Goal: Navigation & Orientation: Find specific page/section

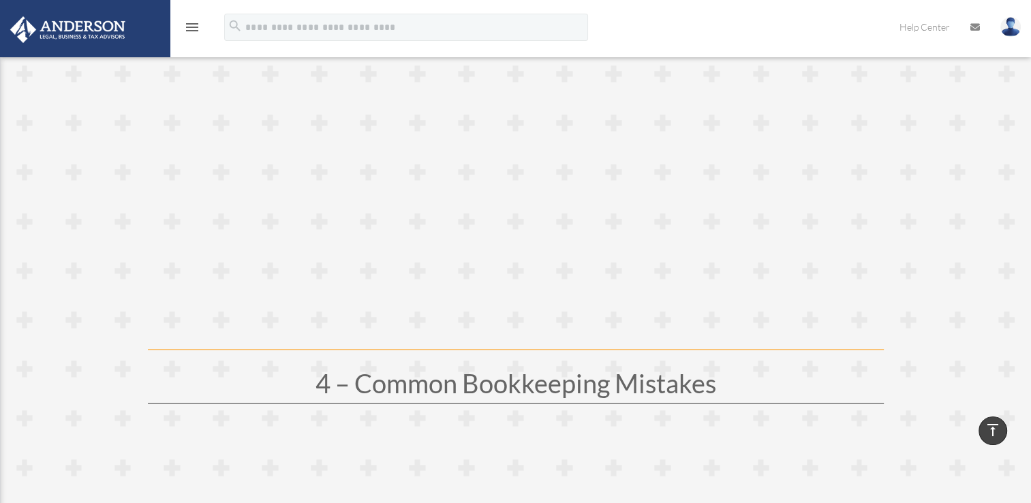
scroll to position [1366, 0]
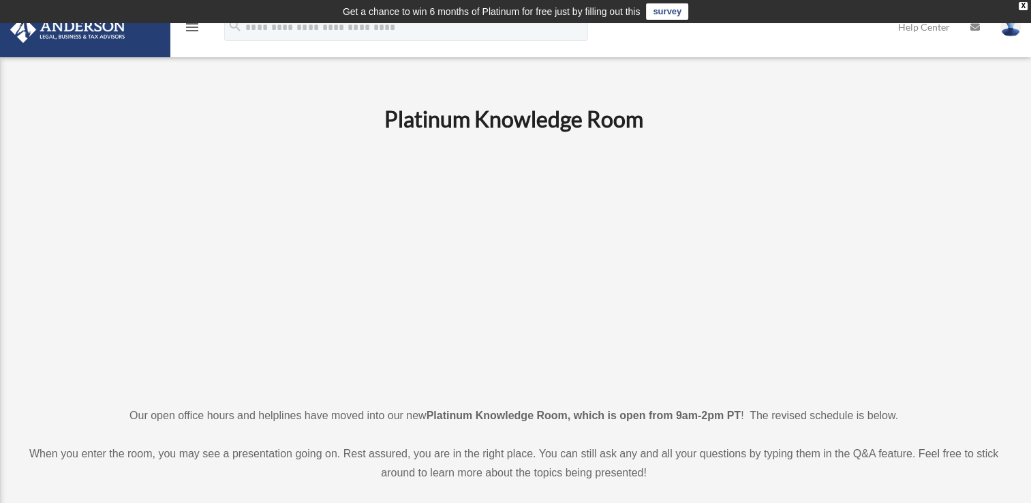
click at [191, 29] on icon "menu" at bounding box center [192, 27] width 16 height 16
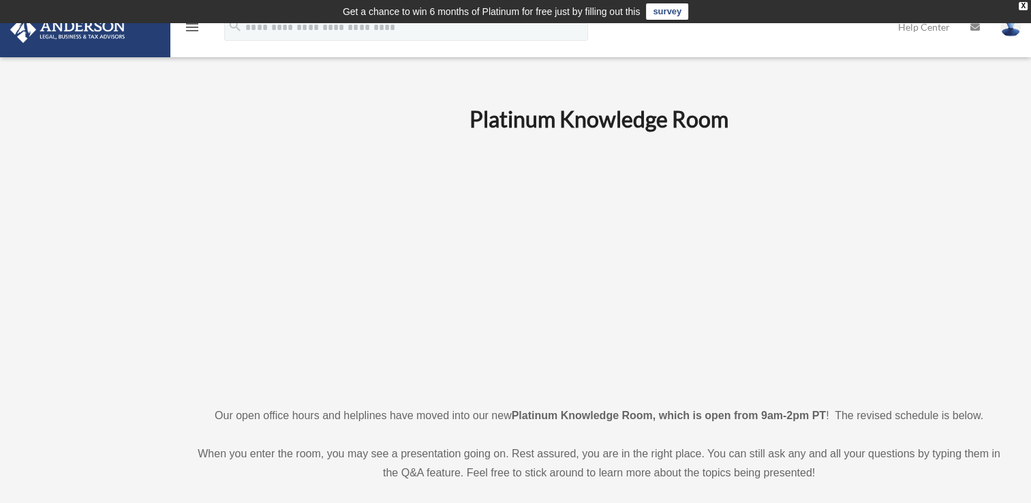
click at [195, 29] on icon "menu" at bounding box center [192, 27] width 16 height 16
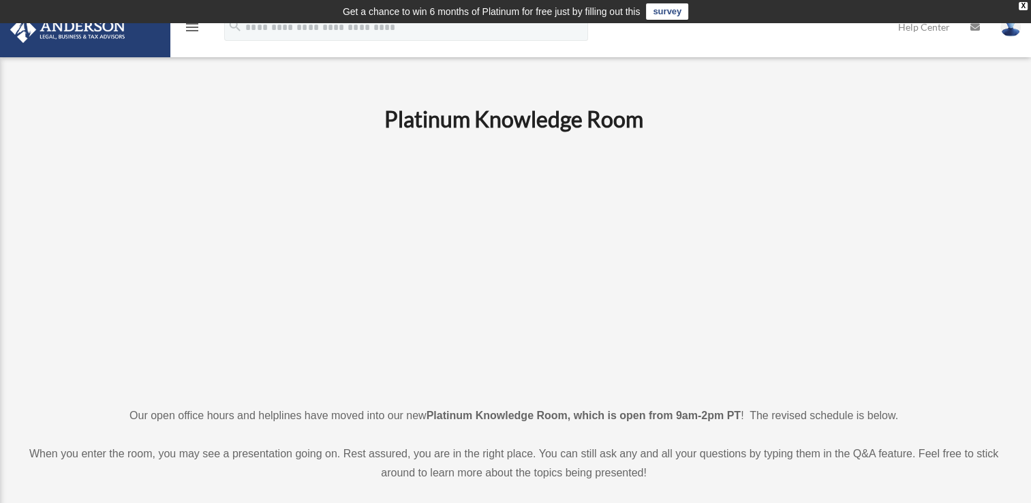
click at [195, 29] on icon "menu" at bounding box center [192, 27] width 16 height 16
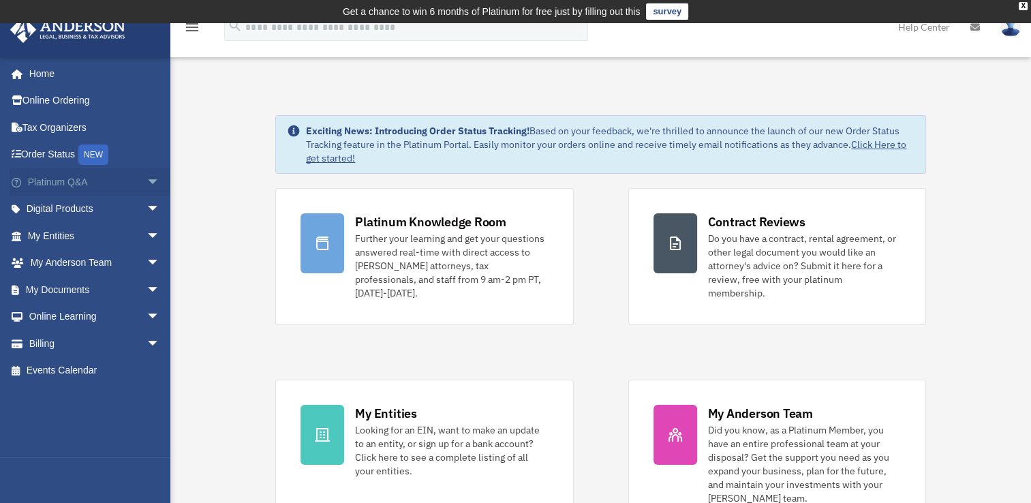
click at [146, 181] on span "arrow_drop_down" at bounding box center [159, 182] width 27 height 28
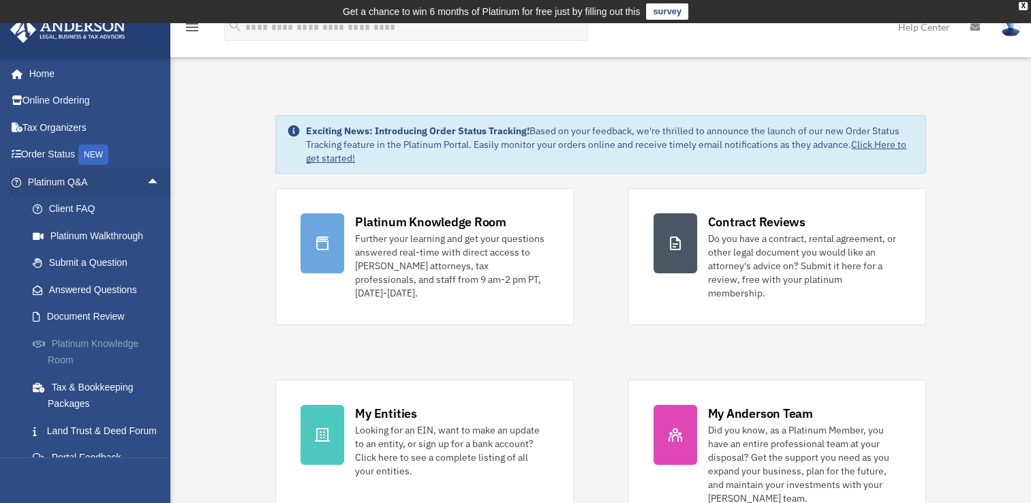
click at [122, 347] on link "Platinum Knowledge Room" at bounding box center [99, 352] width 161 height 44
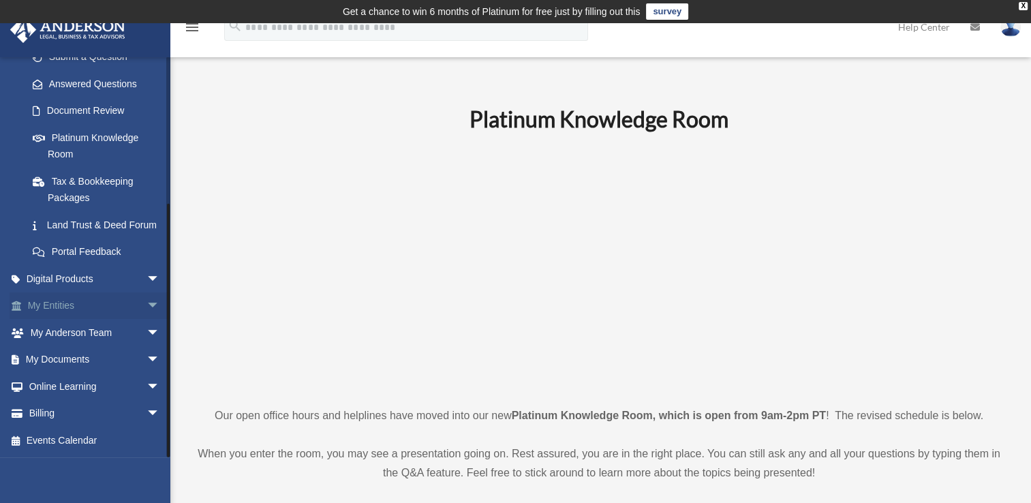
click at [146, 307] on span "arrow_drop_down" at bounding box center [159, 306] width 27 height 28
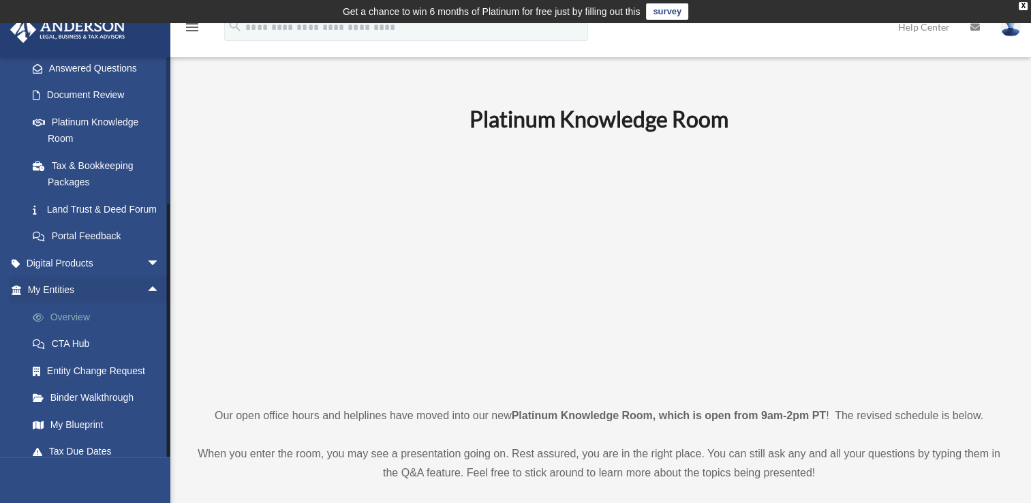
click at [98, 330] on link "Overview" at bounding box center [99, 316] width 161 height 27
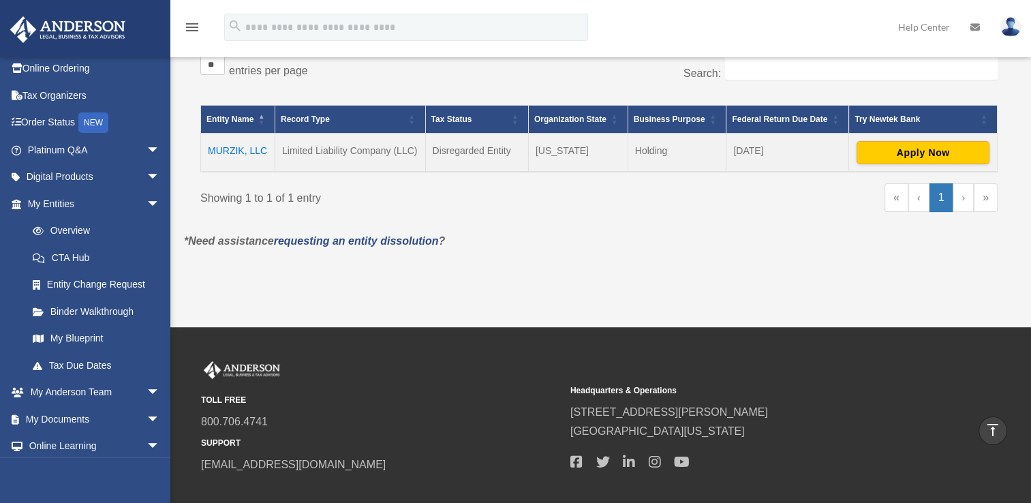
scroll to position [257, 0]
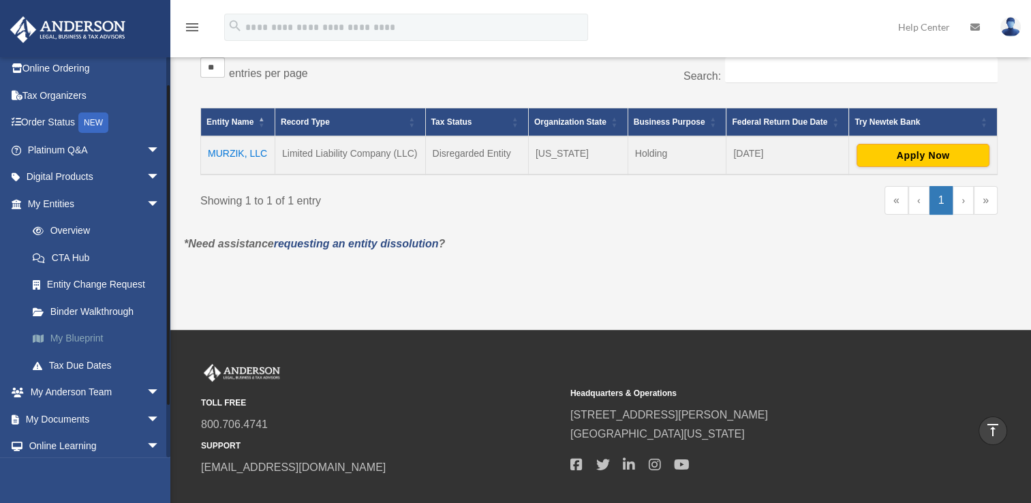
click at [97, 339] on link "My Blueprint" at bounding box center [99, 338] width 161 height 27
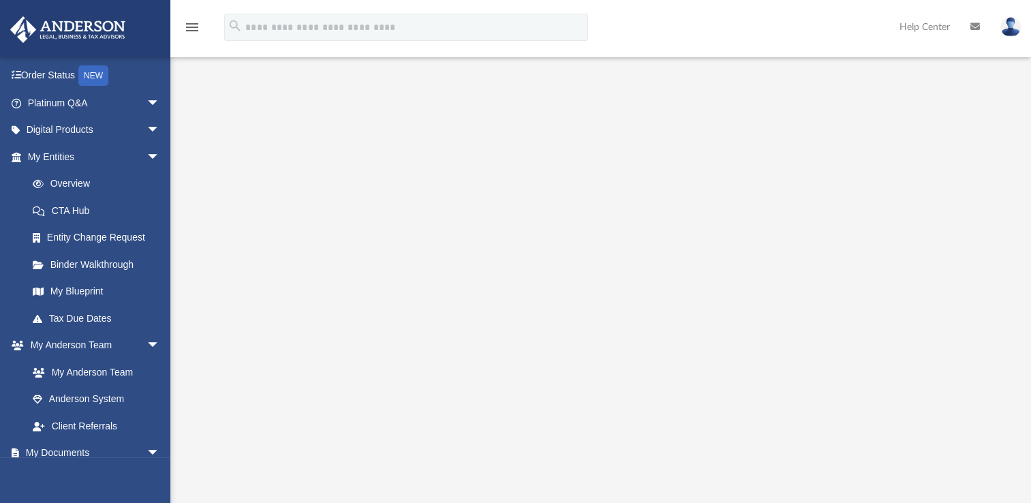
scroll to position [119, 0]
click at [101, 155] on link "My Entities arrow_drop_down" at bounding box center [95, 156] width 171 height 27
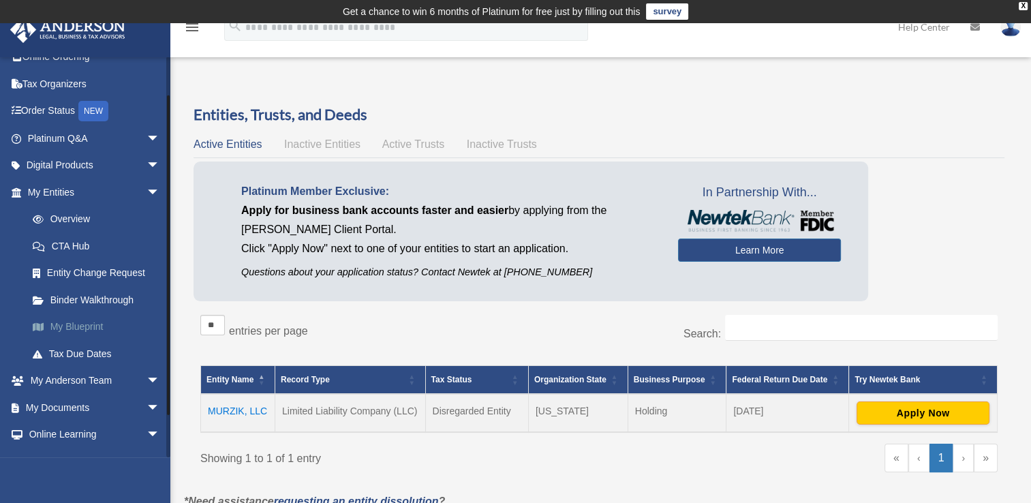
scroll to position [91, 0]
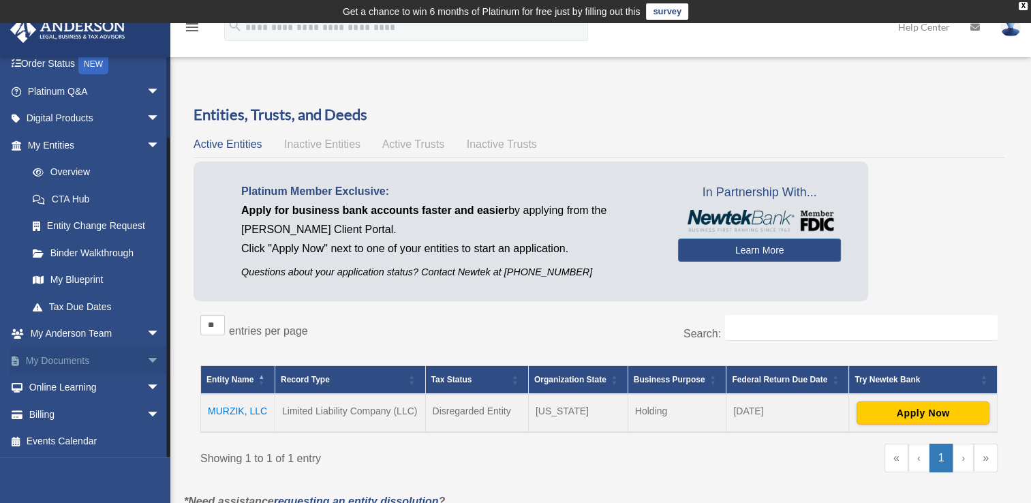
click at [146, 358] on span "arrow_drop_down" at bounding box center [159, 361] width 27 height 28
click at [63, 385] on link "Box" at bounding box center [99, 387] width 161 height 27
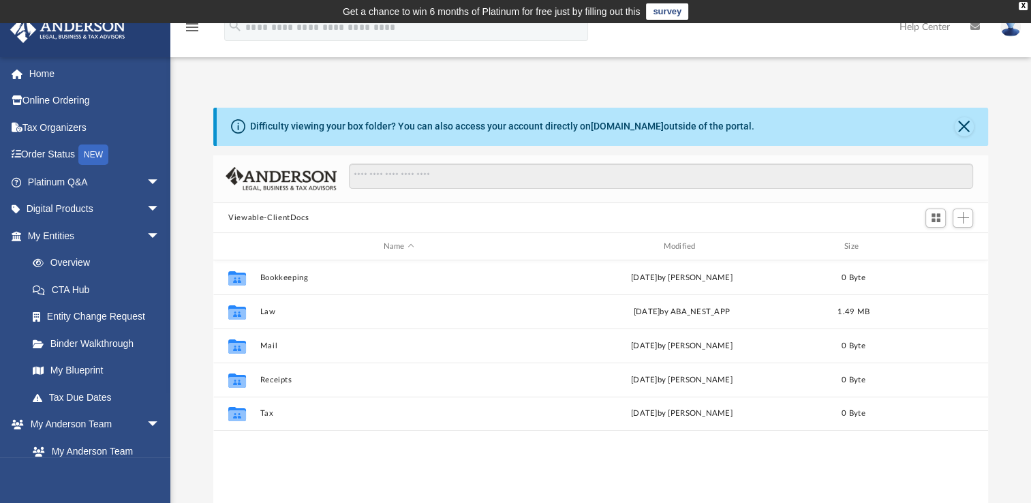
scroll to position [299, 763]
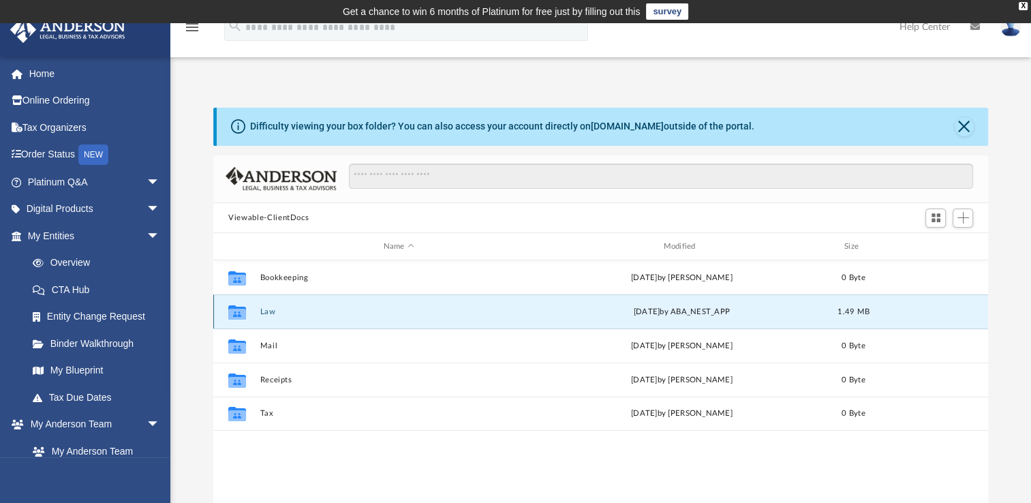
click at [289, 309] on button "Law" at bounding box center [398, 311] width 277 height 9
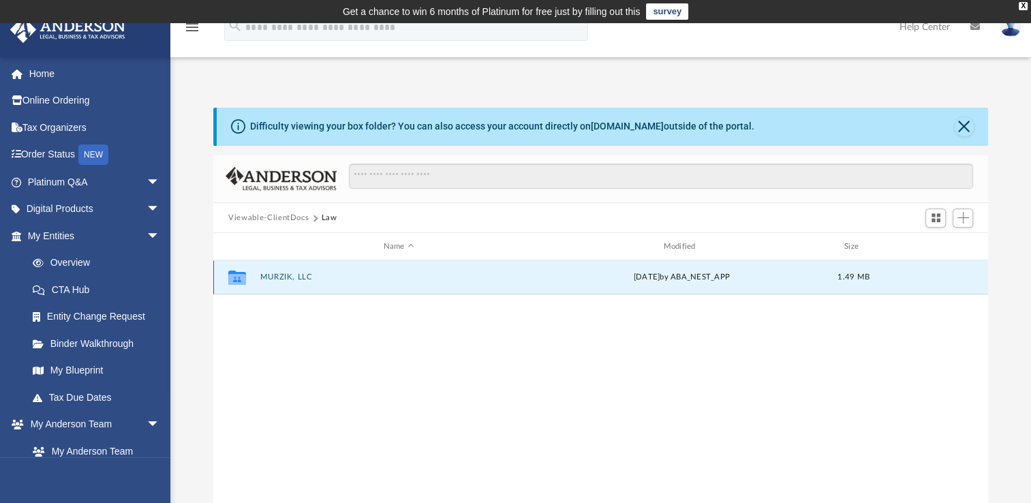
click at [300, 278] on button "MURZIK, LLC" at bounding box center [398, 276] width 277 height 9
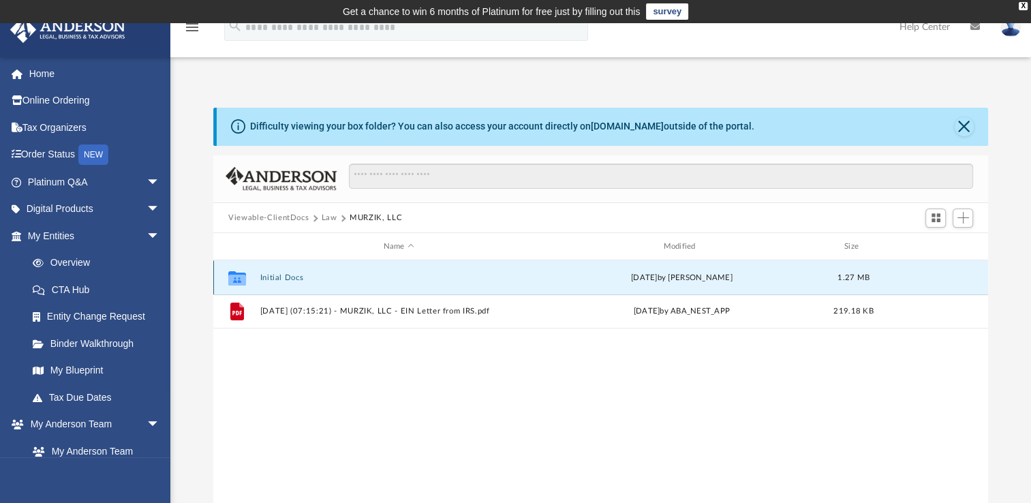
click at [292, 278] on button "Initial Docs" at bounding box center [398, 277] width 277 height 9
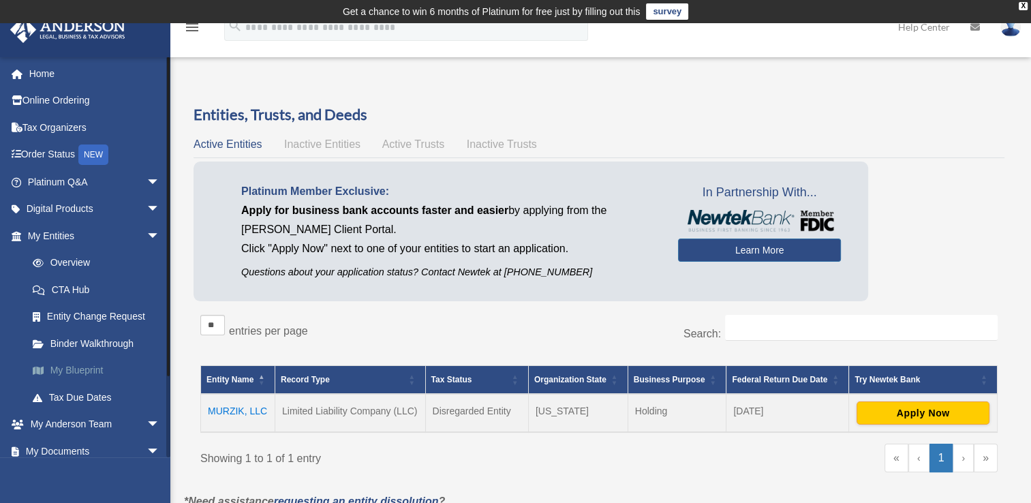
click at [97, 372] on link "My Blueprint" at bounding box center [99, 370] width 161 height 27
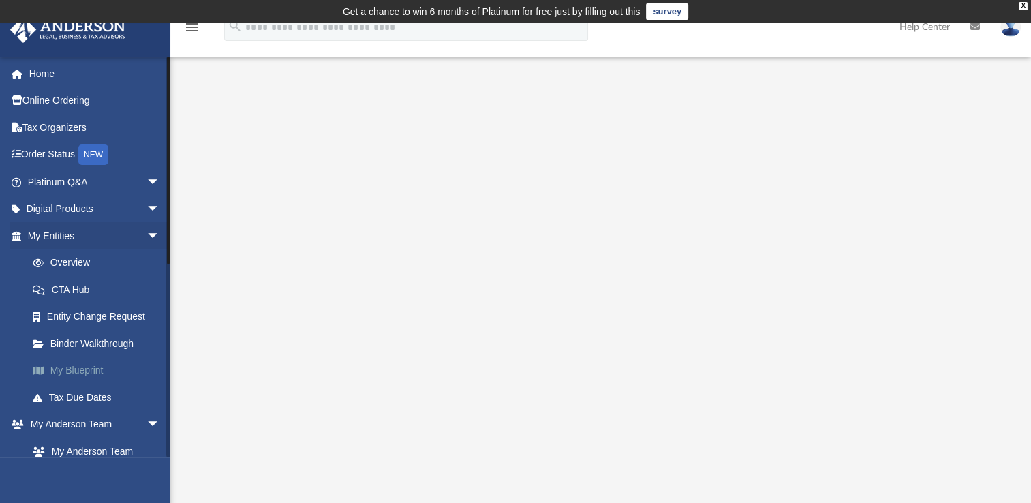
click at [95, 377] on link "My Blueprint" at bounding box center [99, 370] width 161 height 27
click at [84, 366] on link "My Blueprint" at bounding box center [99, 370] width 161 height 27
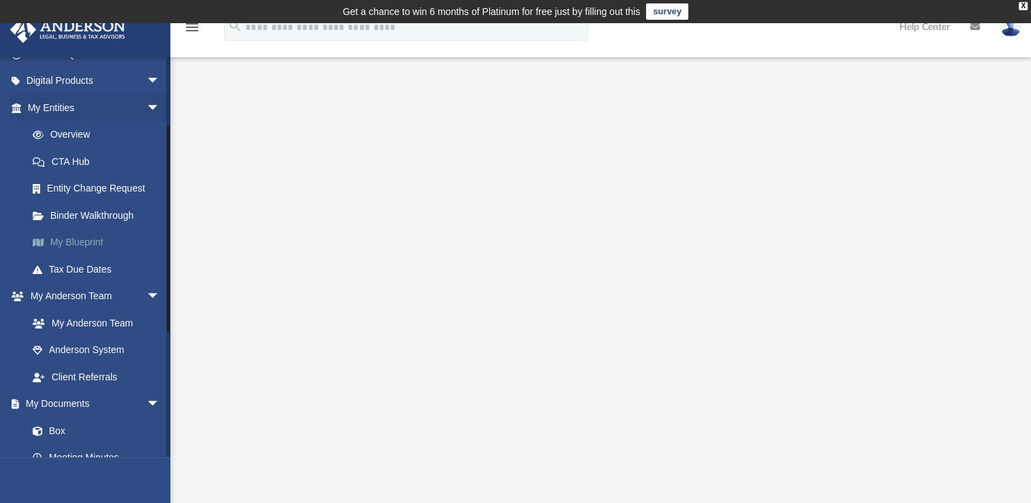
scroll to position [129, 0]
click at [146, 100] on span "arrow_drop_down" at bounding box center [159, 107] width 27 height 28
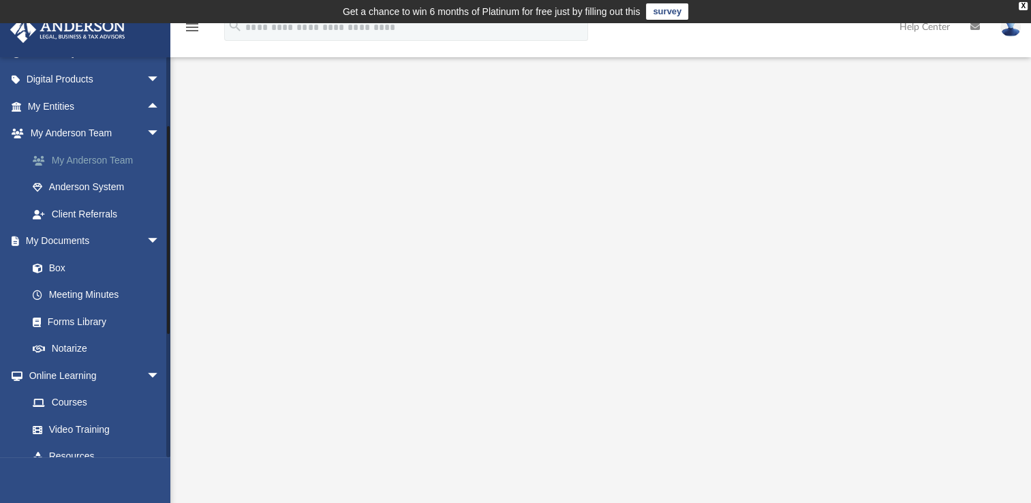
click at [124, 165] on link "My Anderson Team" at bounding box center [99, 159] width 161 height 27
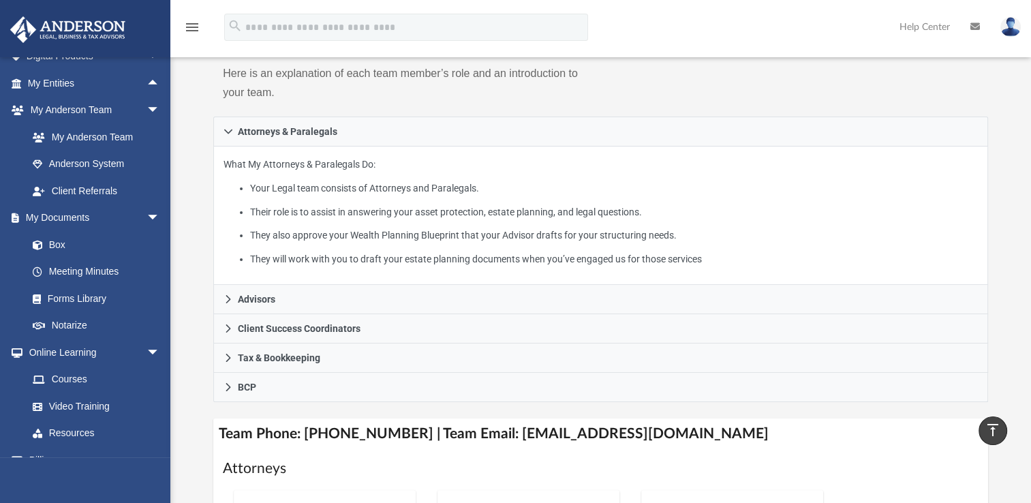
scroll to position [198, 0]
click at [146, 217] on span "arrow_drop_down" at bounding box center [159, 218] width 27 height 28
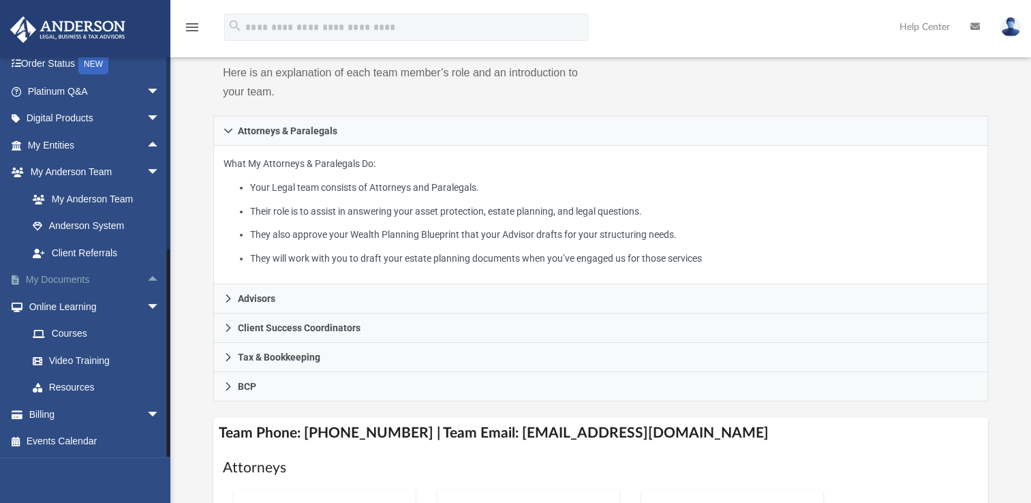
click at [83, 277] on link "My Documents arrow_drop_up" at bounding box center [95, 279] width 171 height 27
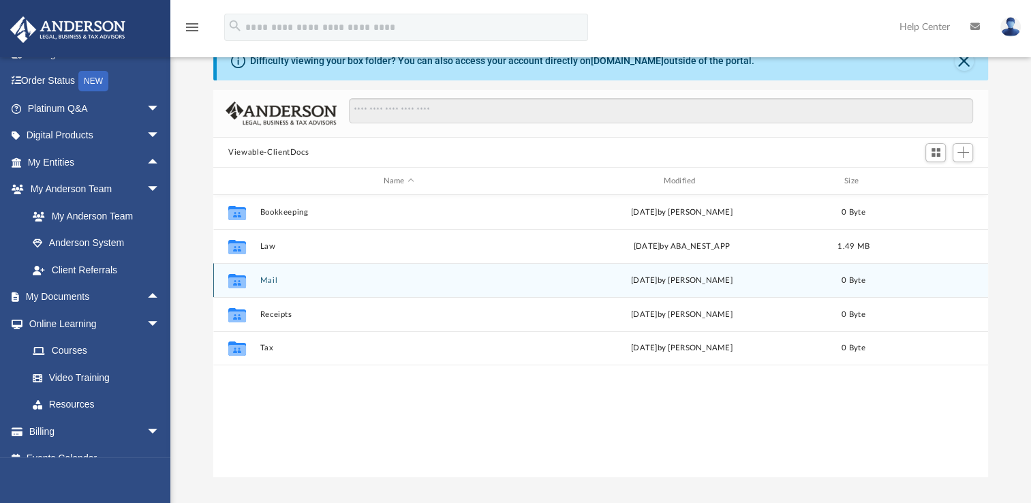
scroll to position [67, 0]
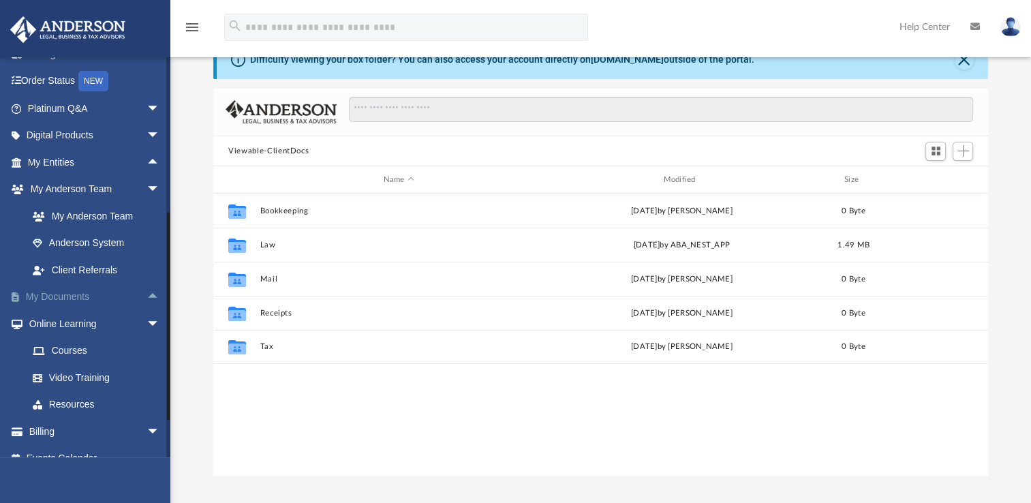
click at [146, 298] on span "arrow_drop_up" at bounding box center [159, 297] width 27 height 28
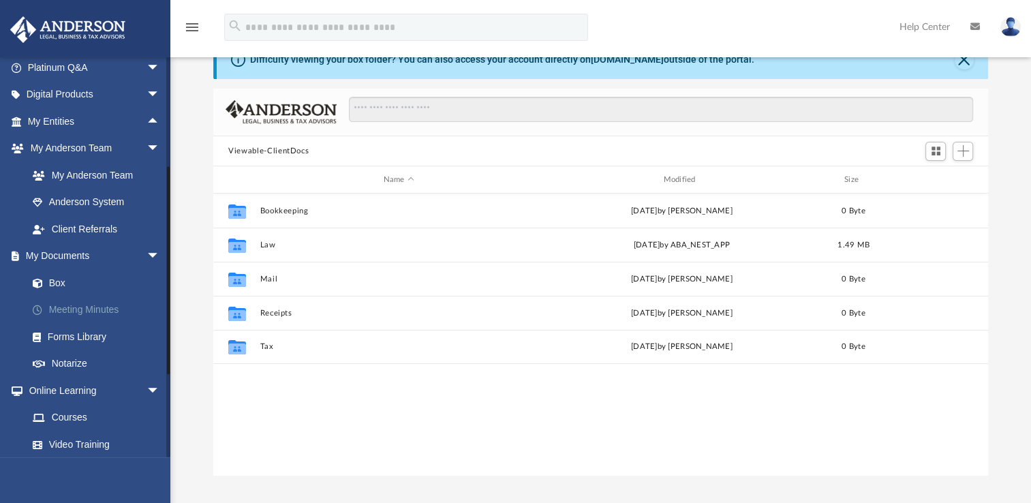
scroll to position [115, 0]
click at [110, 311] on link "Meeting Minutes" at bounding box center [99, 309] width 161 height 27
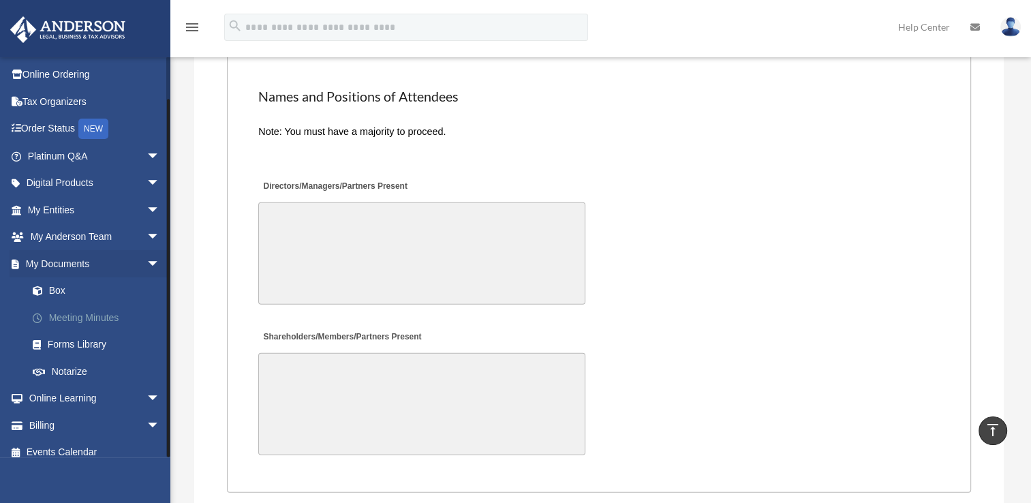
scroll to position [37, 0]
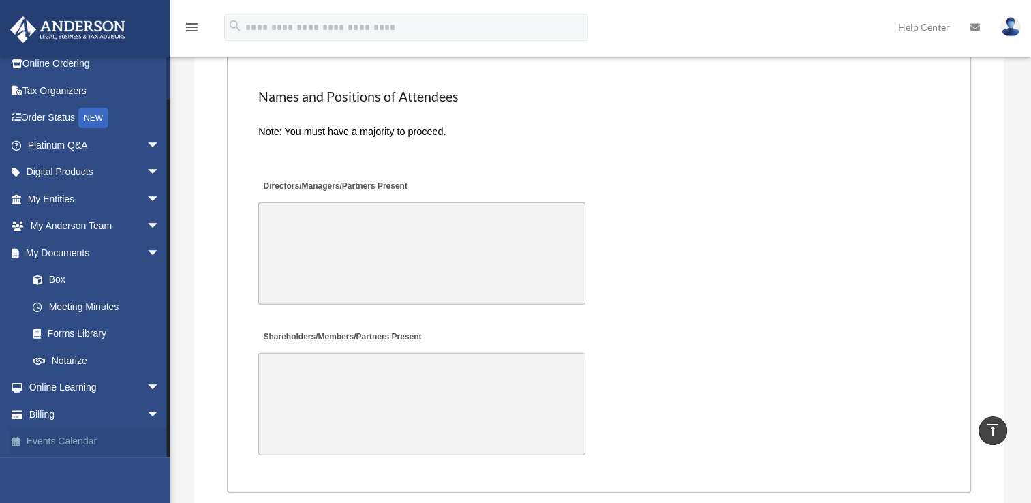
click at [70, 442] on link "Events Calendar" at bounding box center [95, 441] width 171 height 27
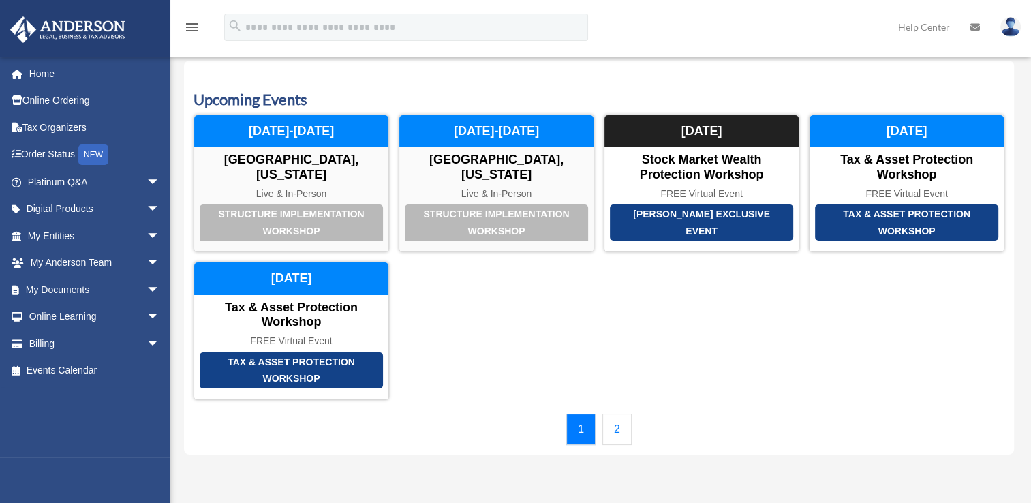
scroll to position [44, 0]
click at [611, 434] on link "2" at bounding box center [616, 428] width 29 height 31
